Goal: Task Accomplishment & Management: Use online tool/utility

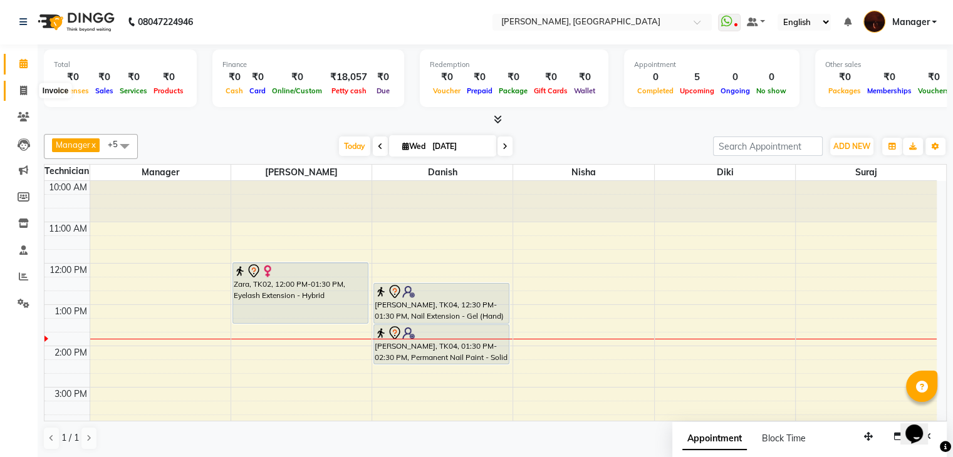
click at [23, 89] on icon at bounding box center [23, 90] width 7 height 9
select select "service"
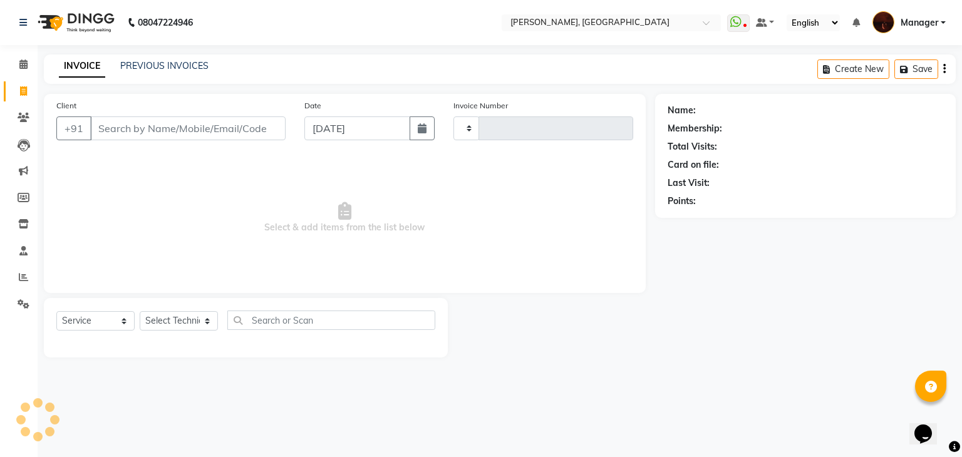
type input "1803"
select select "4063"
click at [160, 125] on input "Client" at bounding box center [187, 128] width 195 height 24
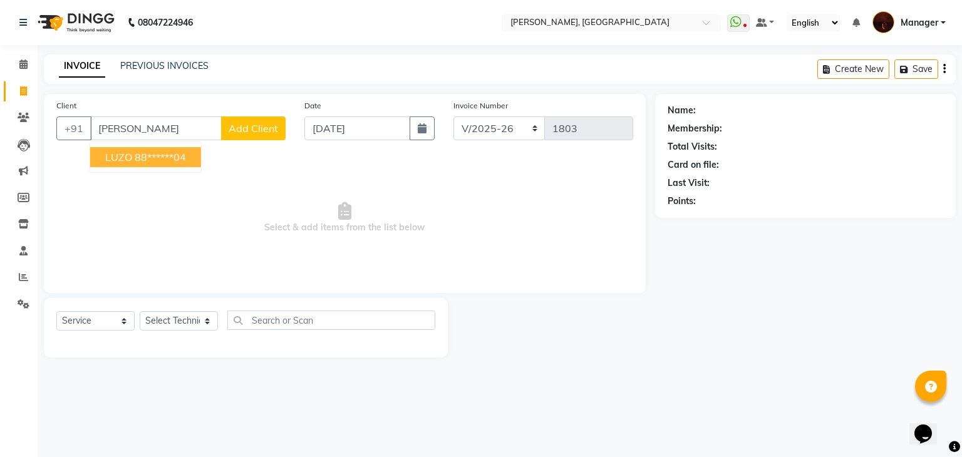
click at [130, 151] on span "LUZO" at bounding box center [118, 157] width 27 height 13
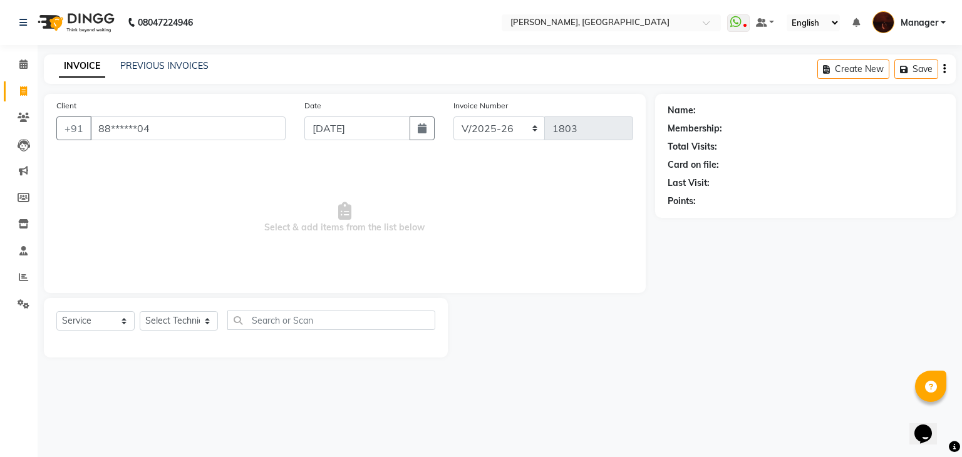
type input "88******04"
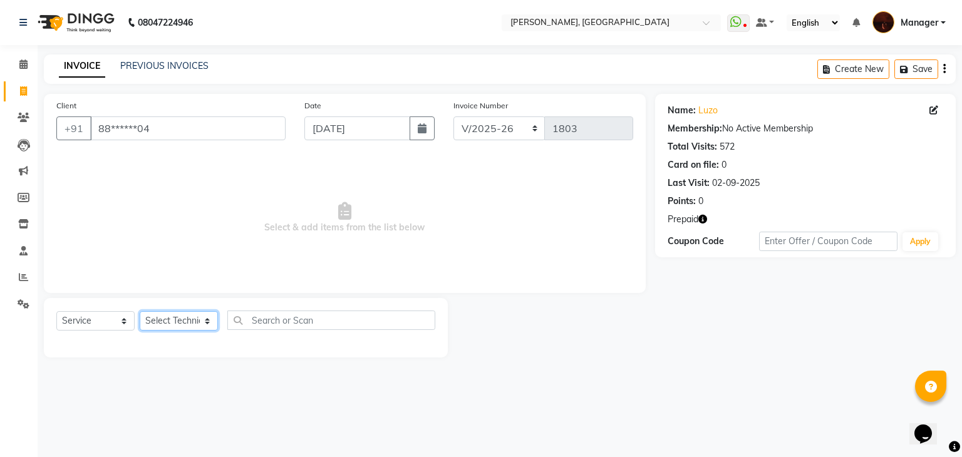
click at [173, 329] on select "Select Technician [PERSON_NAME] Diki [PERSON_NAME] Manager [PERSON_NAME] Pooja …" at bounding box center [179, 320] width 78 height 19
select select "83655"
click at [140, 312] on select "Select Technician [PERSON_NAME] Diki [PERSON_NAME] Manager [PERSON_NAME] Pooja …" at bounding box center [179, 320] width 78 height 19
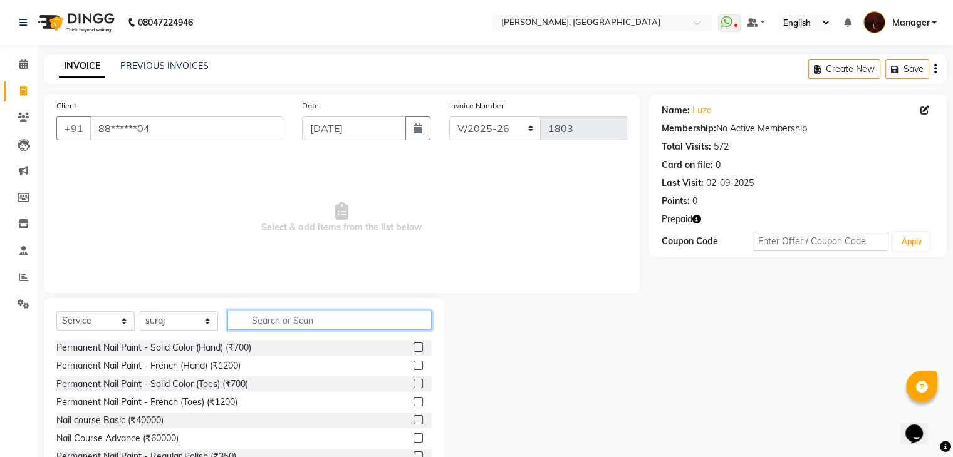
click at [263, 326] on input "text" at bounding box center [329, 320] width 204 height 19
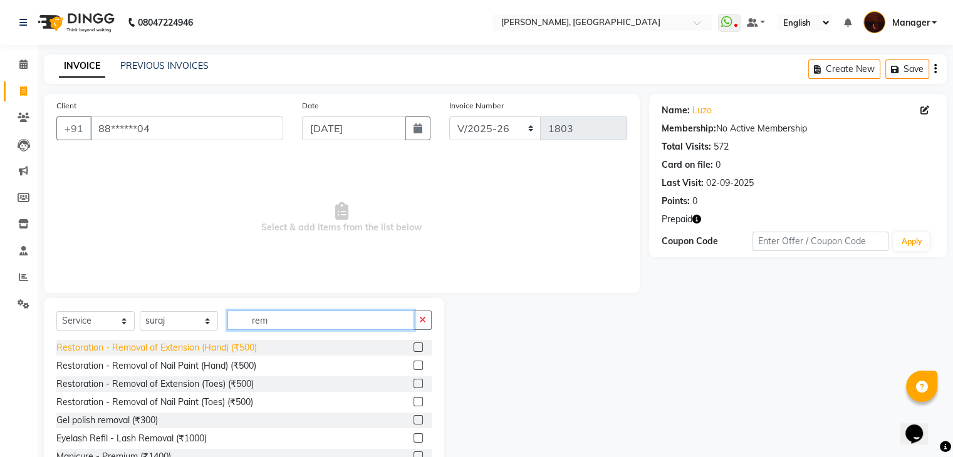
type input "rem"
click at [203, 349] on div "Restoration - Removal of Extension (Hand) (₹500)" at bounding box center [156, 347] width 200 height 13
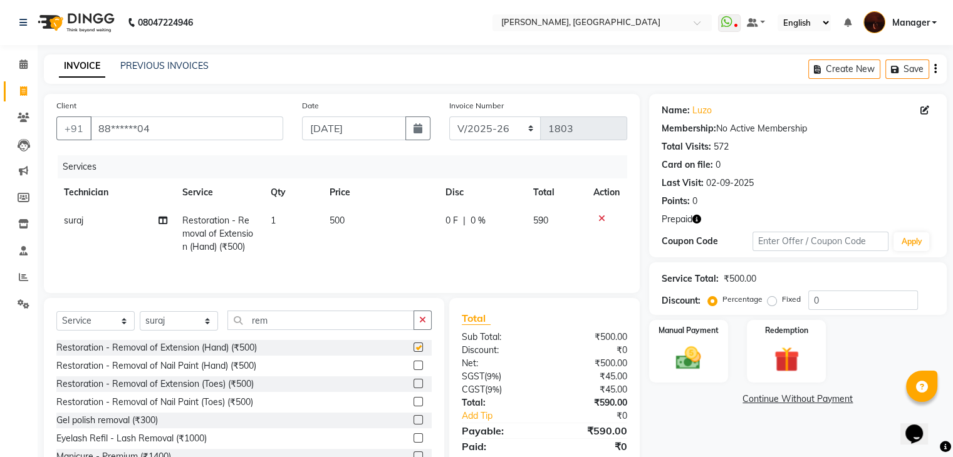
checkbox input "false"
click at [286, 322] on input "rem" at bounding box center [320, 320] width 187 height 19
type input "r"
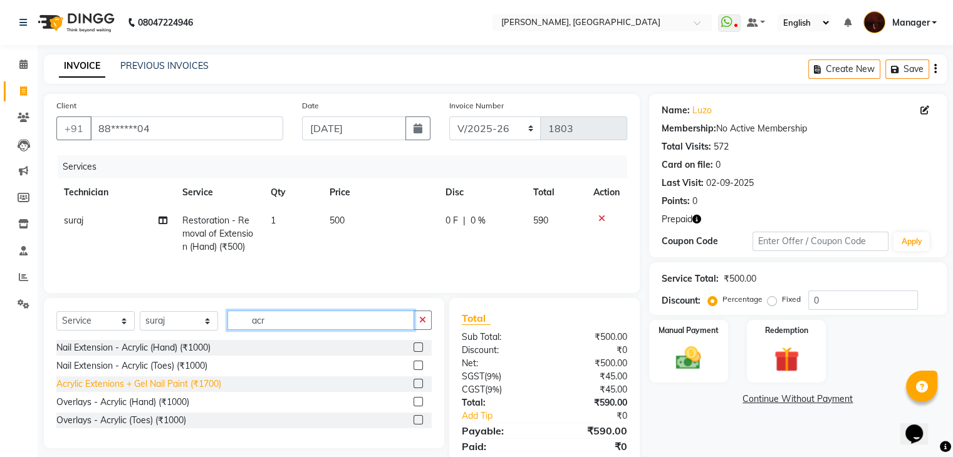
type input "acr"
click at [194, 389] on div "Acrylic Extenions + Gel Nail Paint (₹1700)" at bounding box center [138, 384] width 165 height 13
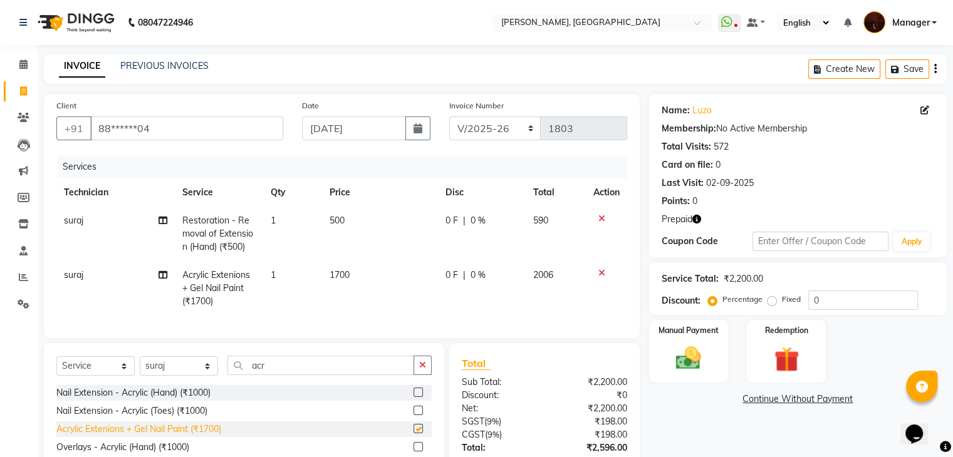
checkbox input "false"
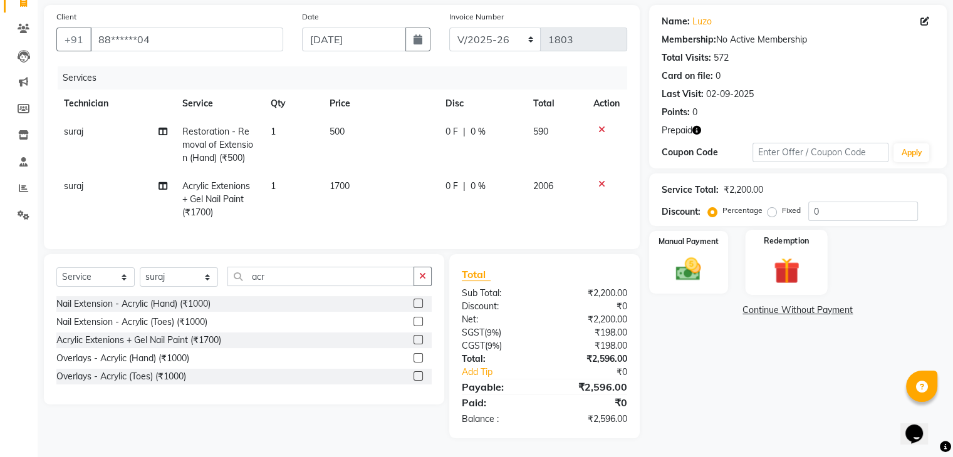
click at [792, 260] on img at bounding box center [786, 271] width 42 height 32
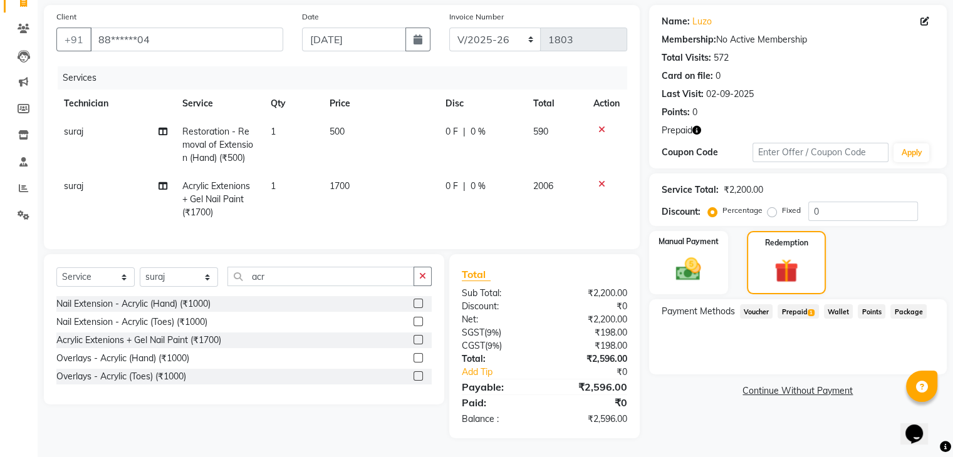
click at [799, 304] on span "Prepaid 1" at bounding box center [797, 311] width 41 height 14
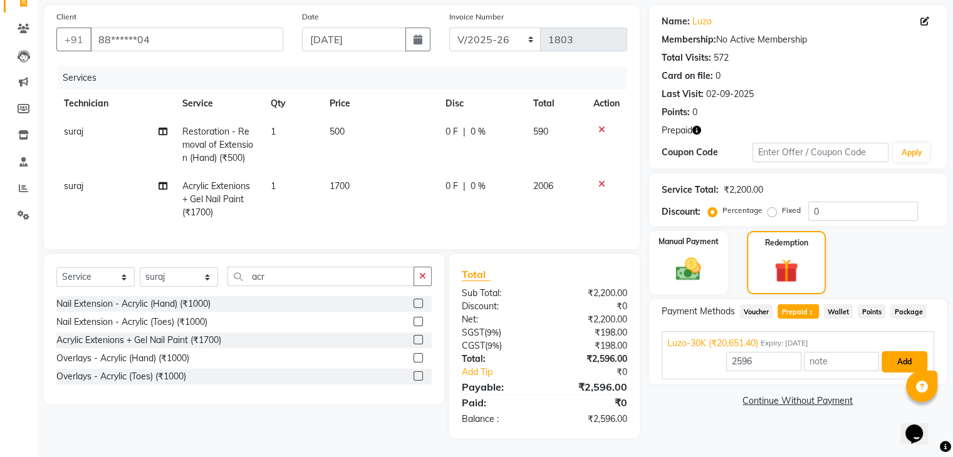
click at [909, 351] on button "Add" at bounding box center [904, 361] width 46 height 21
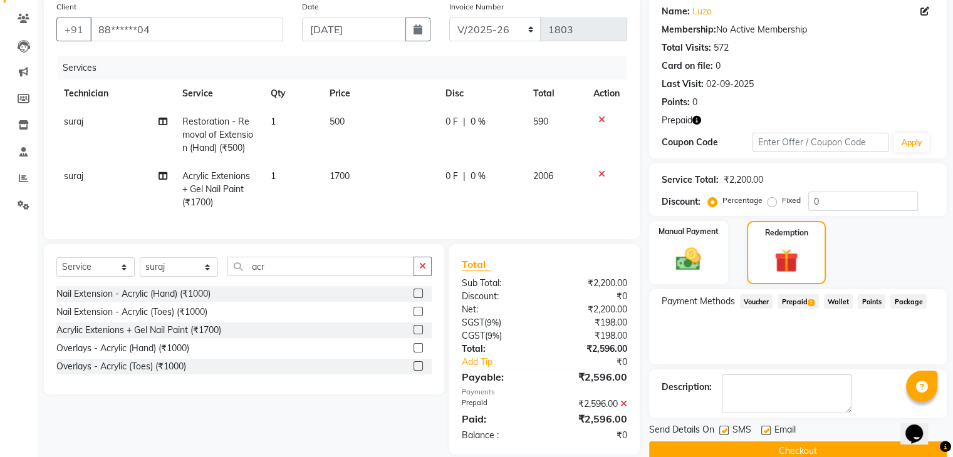
scroll to position [125, 0]
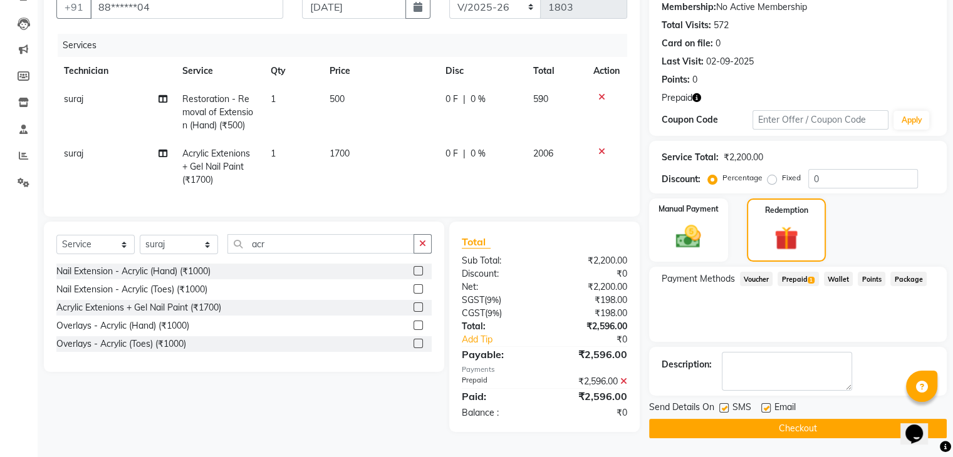
click at [794, 426] on button "Checkout" at bounding box center [797, 428] width 297 height 19
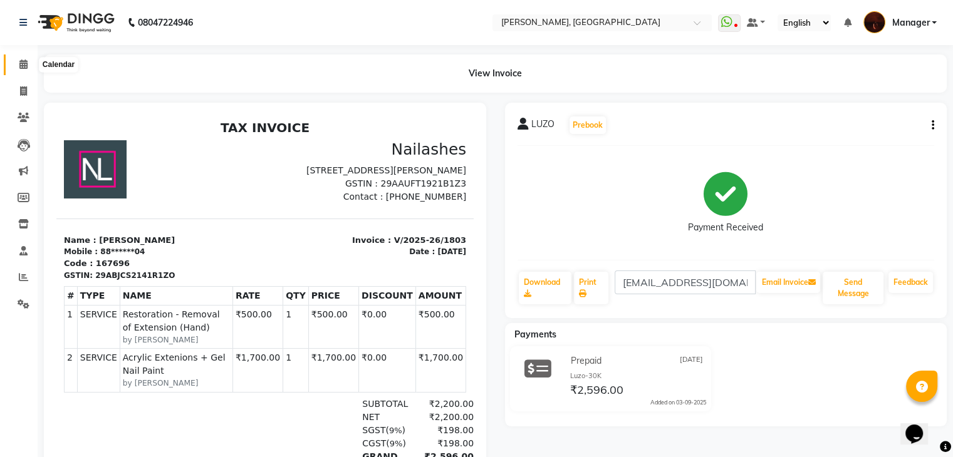
click at [23, 59] on icon at bounding box center [23, 63] width 8 height 9
